Goal: Task Accomplishment & Management: Use online tool/utility

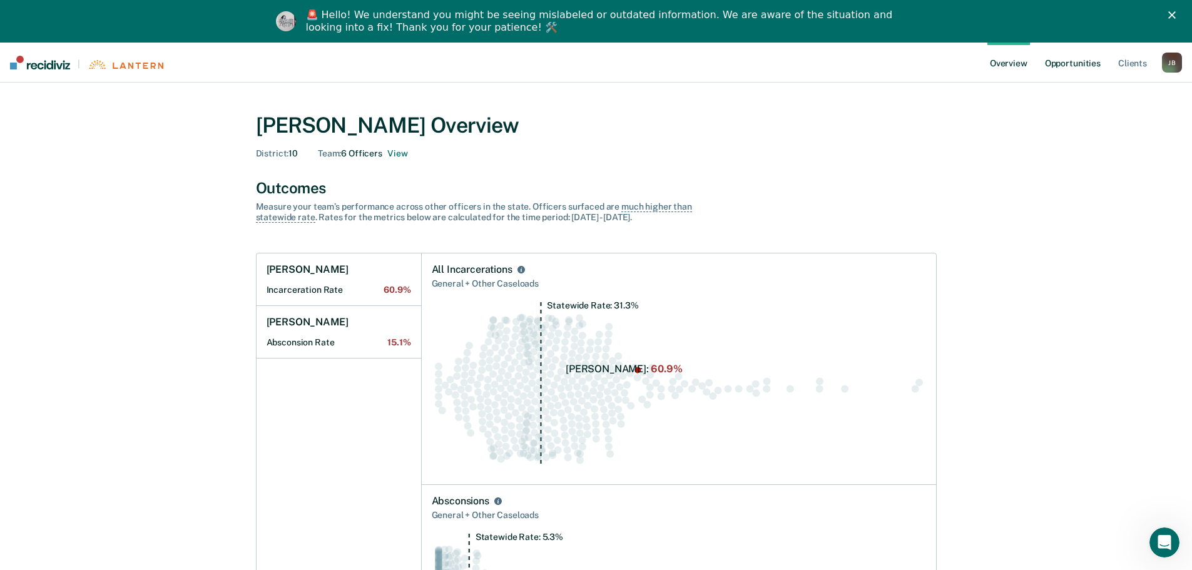
click at [1073, 60] on link "Opportunities" at bounding box center [1073, 63] width 61 height 40
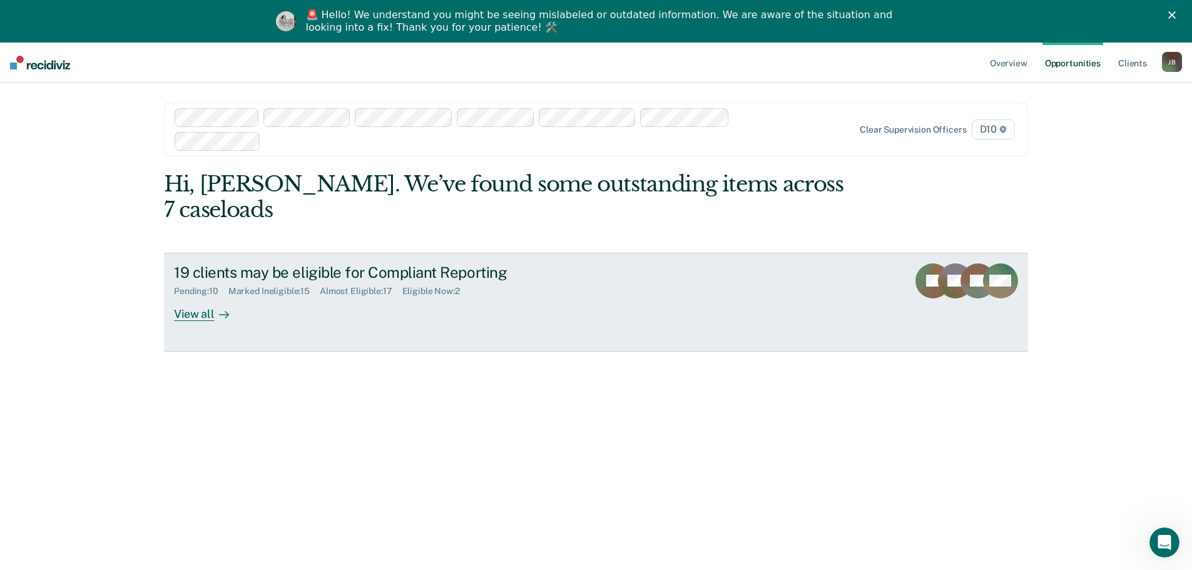
click at [195, 297] on div "View all" at bounding box center [209, 309] width 70 height 24
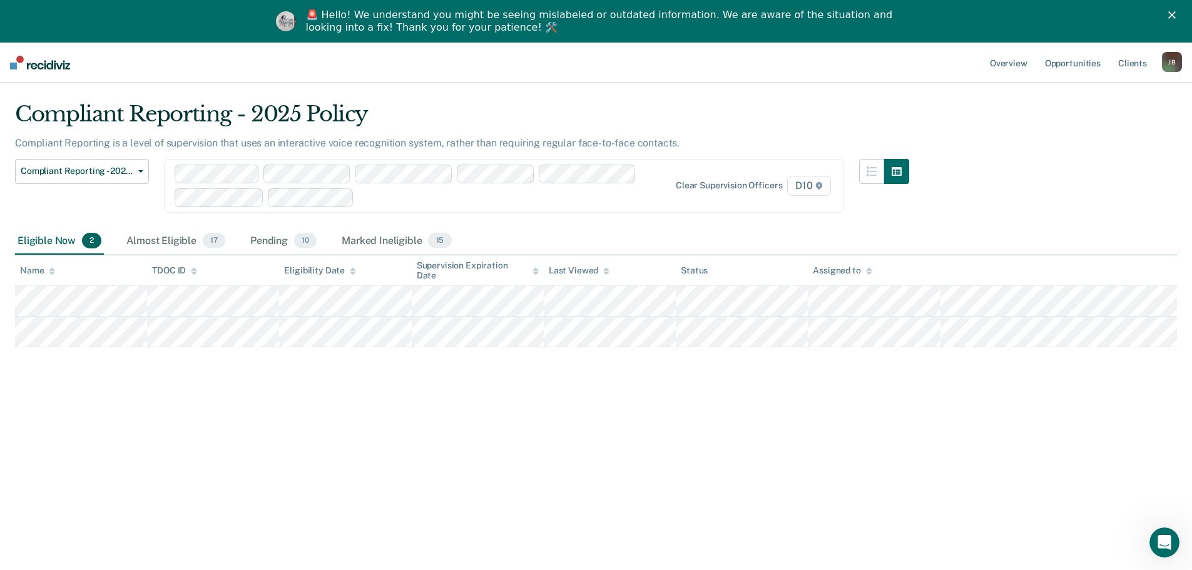
scroll to position [43, 0]
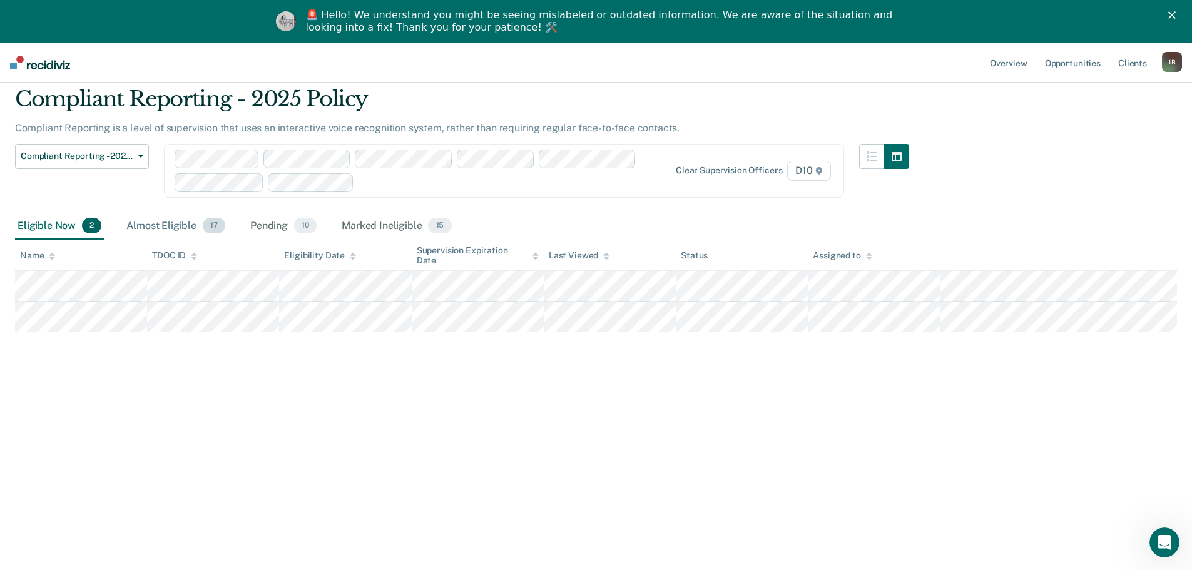
click at [160, 222] on div "Almost Eligible 17" at bounding box center [176, 227] width 104 height 28
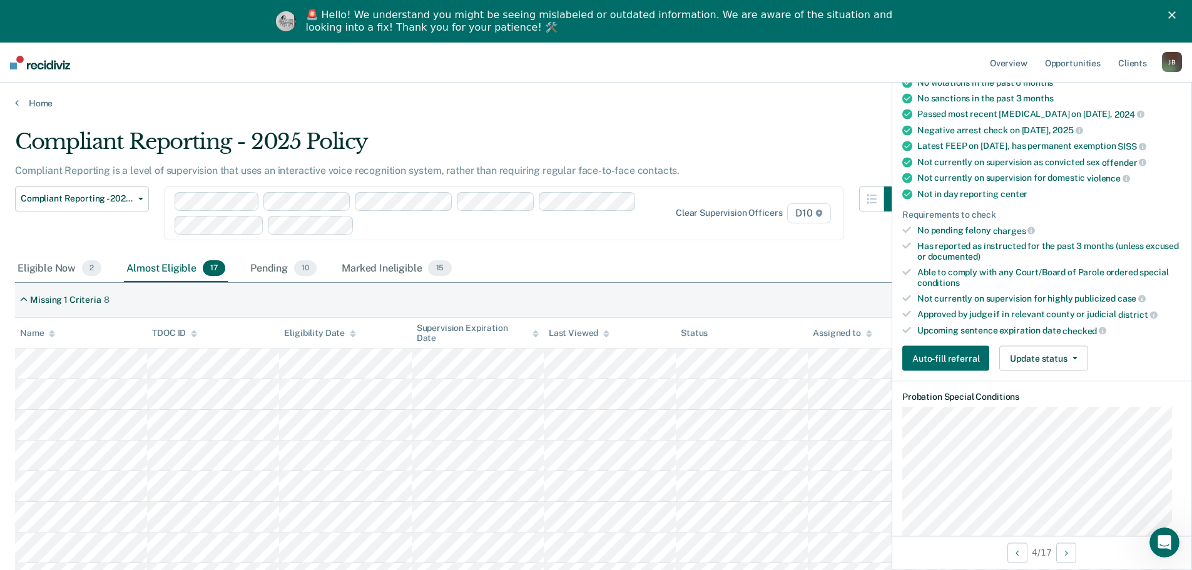
scroll to position [188, 0]
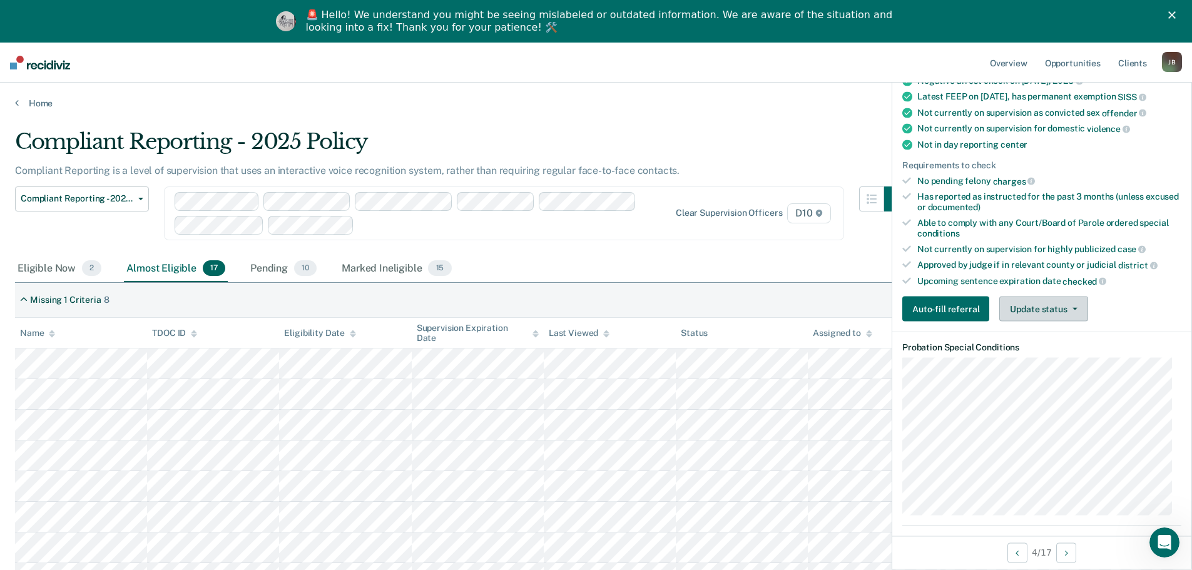
click at [1036, 305] on button "Update status" at bounding box center [1044, 309] width 88 height 25
click at [1039, 359] on button "Mark Ineligible" at bounding box center [1060, 359] width 121 height 20
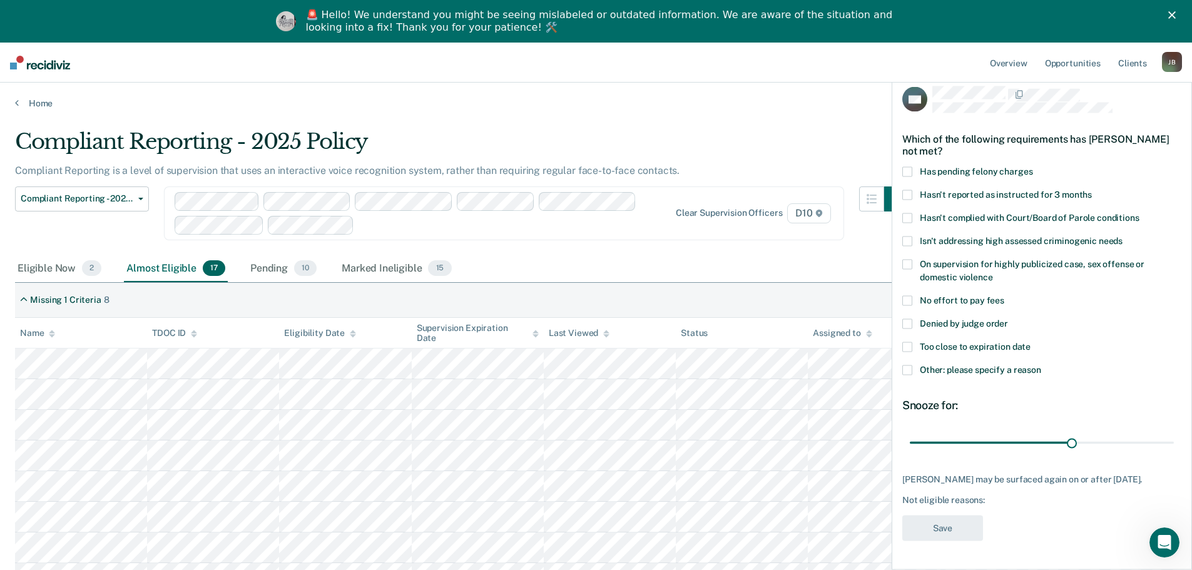
click at [911, 342] on span at bounding box center [907, 347] width 10 height 10
click at [939, 528] on button "Save" at bounding box center [942, 529] width 81 height 26
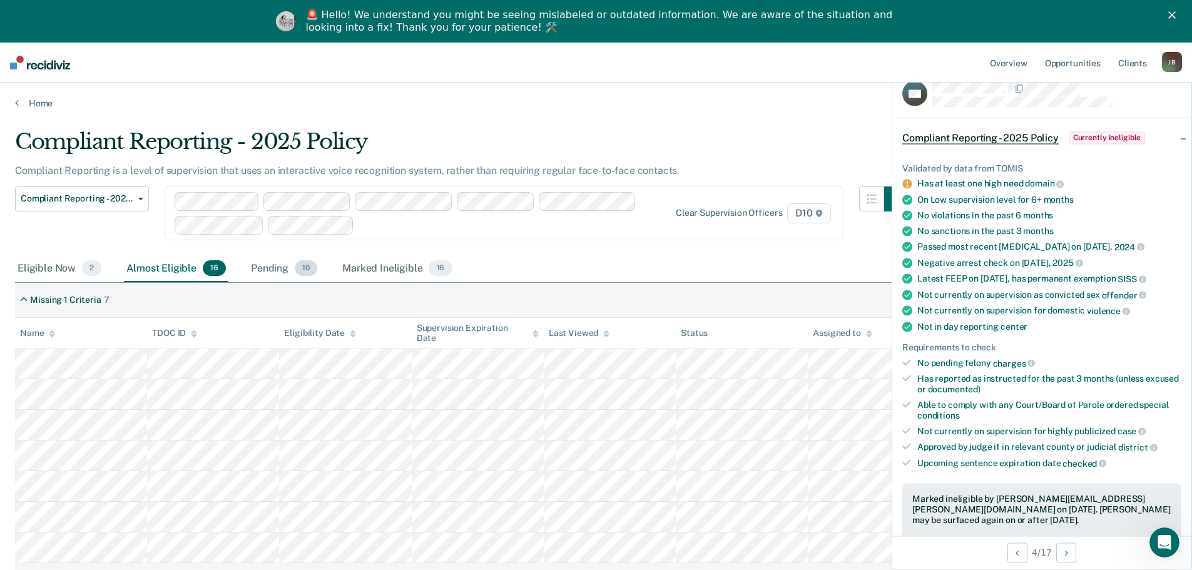
click at [269, 270] on div "Pending 10" at bounding box center [283, 269] width 71 height 28
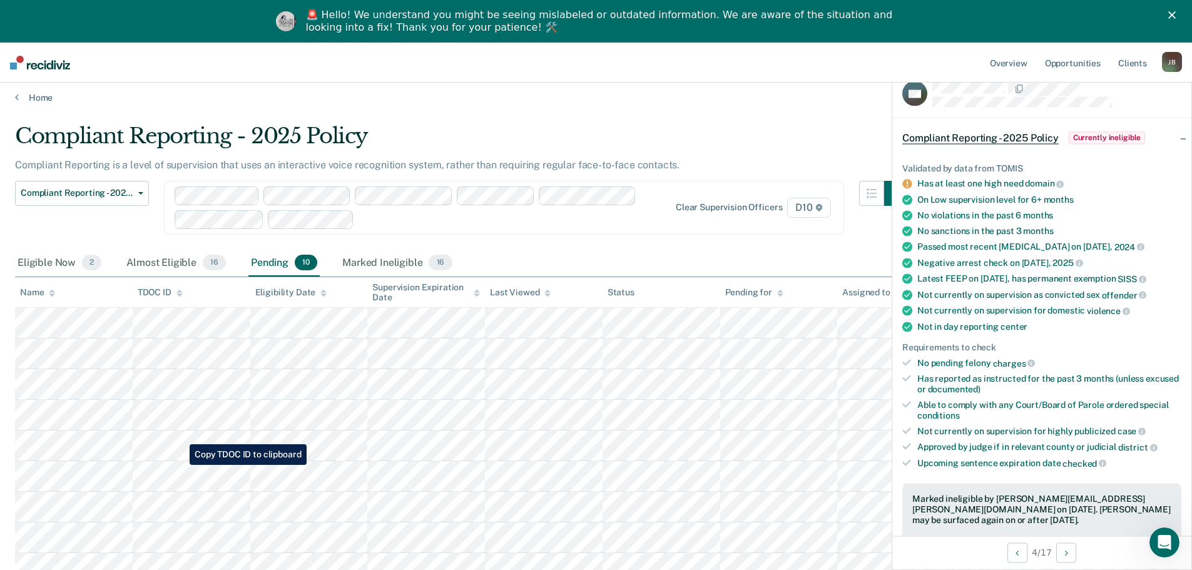
scroll to position [0, 0]
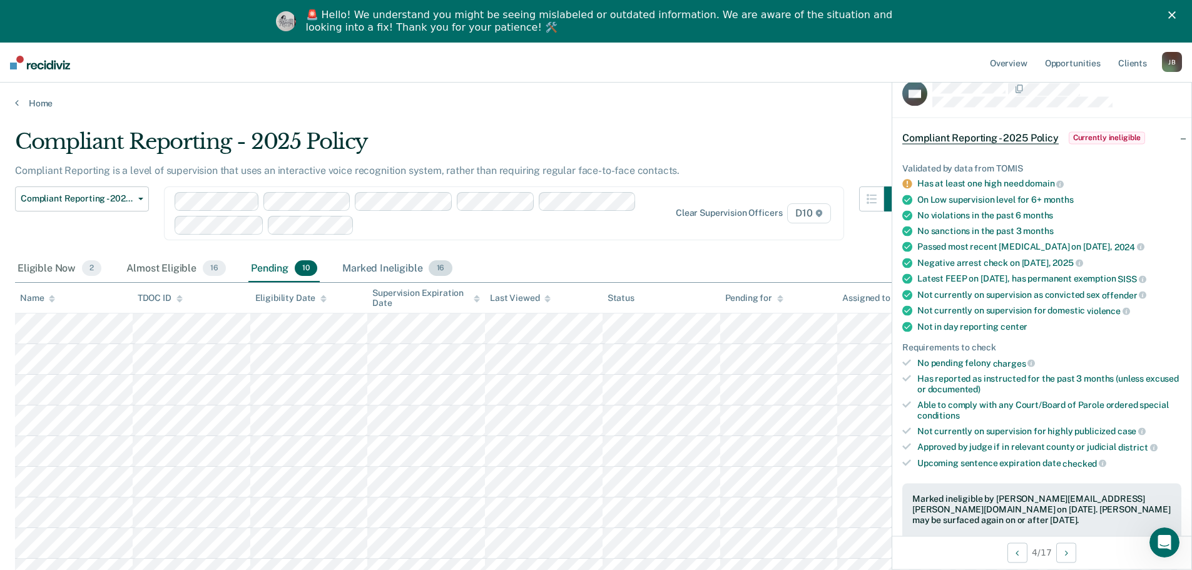
click at [361, 267] on div "Marked Ineligible 16" at bounding box center [397, 269] width 115 height 28
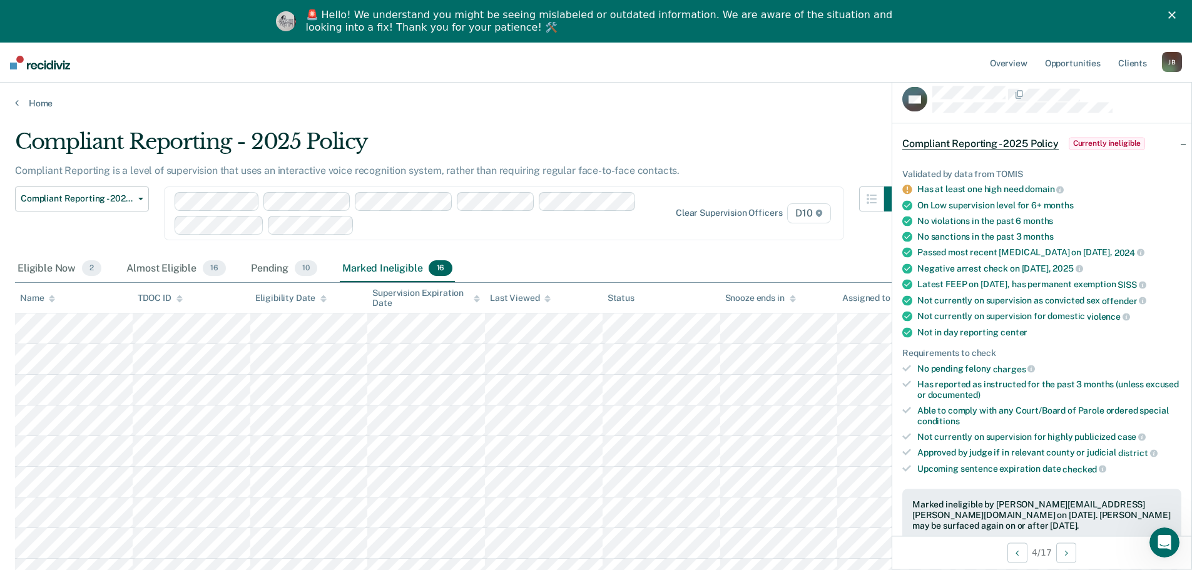
click at [799, 143] on div "Compliant Reporting - 2025 Policy" at bounding box center [462, 147] width 894 height 36
click at [57, 266] on div "Eligible Now 2" at bounding box center [59, 269] width 89 height 28
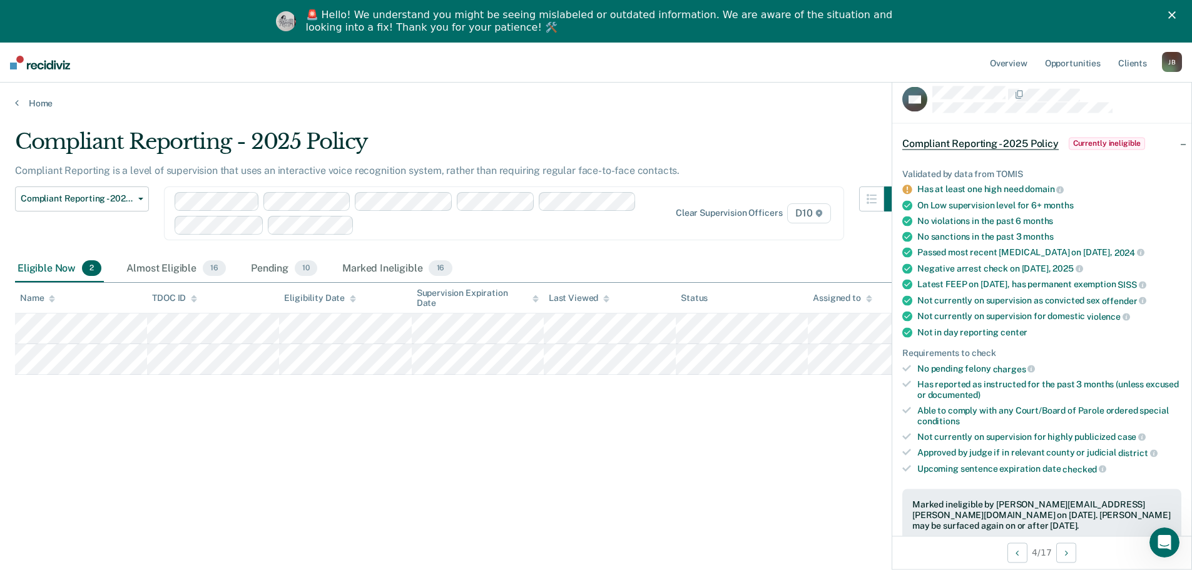
click at [1176, 13] on polygon "Close" at bounding box center [1172, 15] width 8 height 8
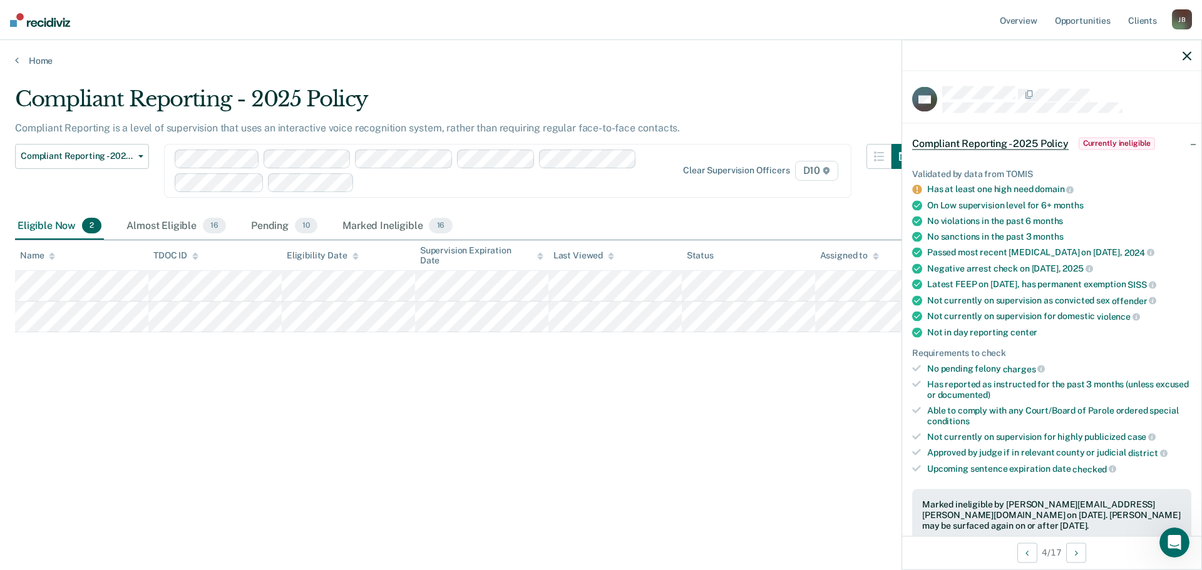
click at [1183, 56] on icon "button" at bounding box center [1186, 55] width 9 height 9
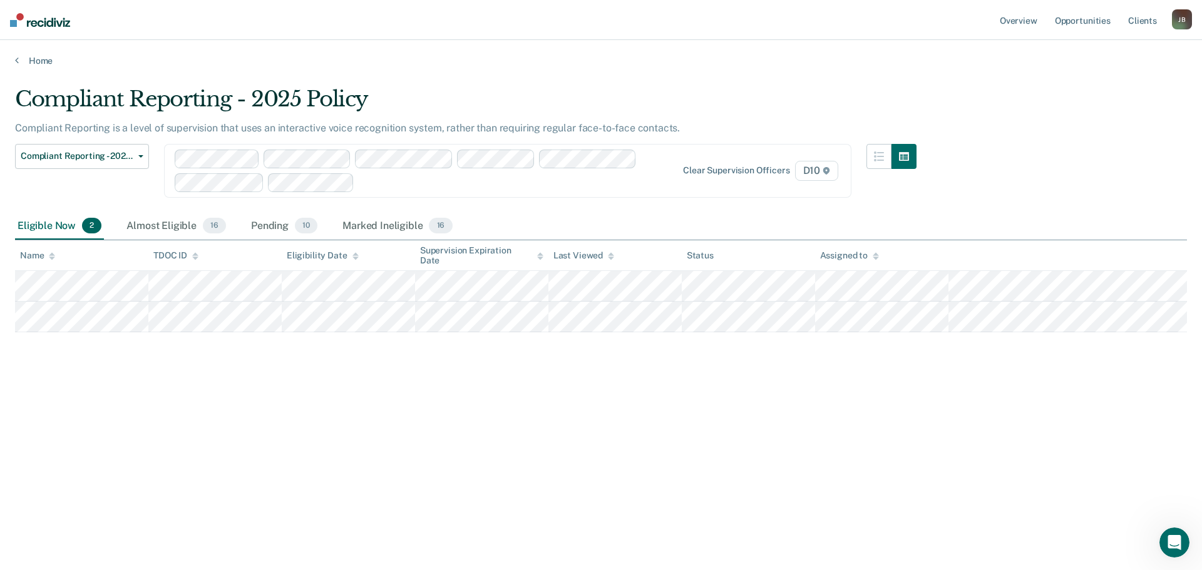
click at [391, 179] on div at bounding box center [499, 182] width 280 height 14
